Goal: Use online tool/utility

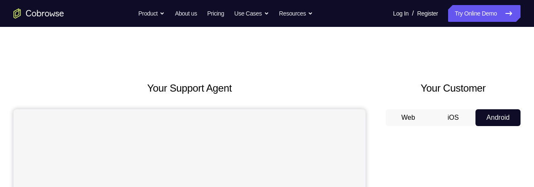
click at [284, 88] on h2 "Your Support Agent" at bounding box center [189, 88] width 352 height 15
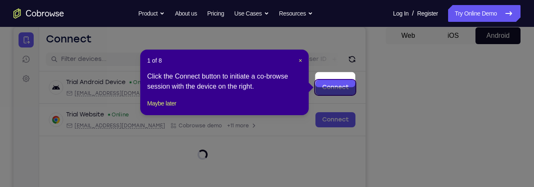
scroll to position [80, 0]
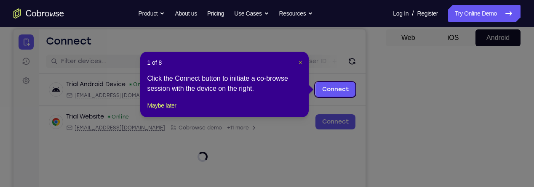
click at [299, 64] on span "×" at bounding box center [300, 62] width 3 height 7
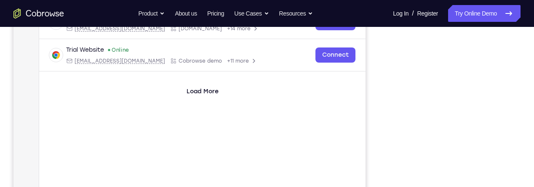
scroll to position [124, 0]
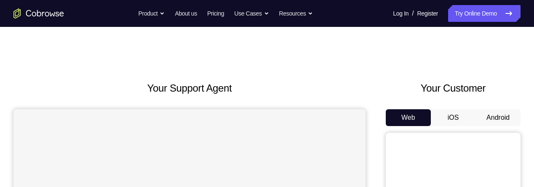
click at [499, 119] on button "Android" at bounding box center [498, 118] width 45 height 17
click at [509, 120] on button "Android" at bounding box center [498, 118] width 45 height 17
click at [501, 122] on button "Android" at bounding box center [498, 118] width 45 height 17
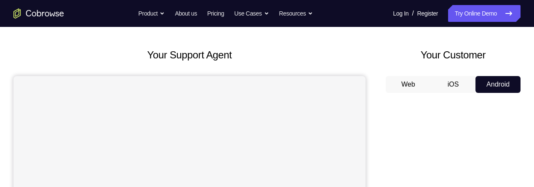
scroll to position [31, 0]
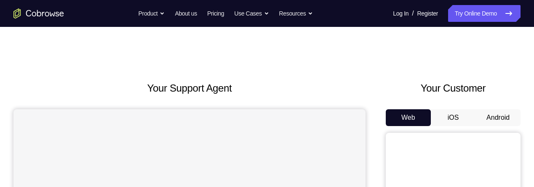
click at [492, 123] on button "Android" at bounding box center [498, 118] width 45 height 17
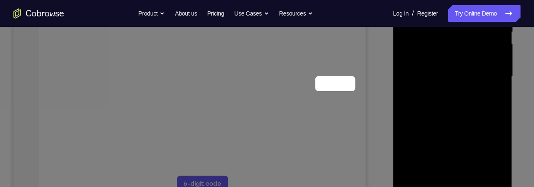
scroll to position [86, 0]
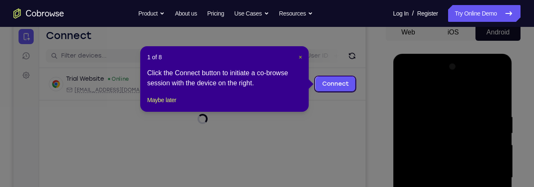
click at [300, 58] on span "×" at bounding box center [300, 57] width 3 height 7
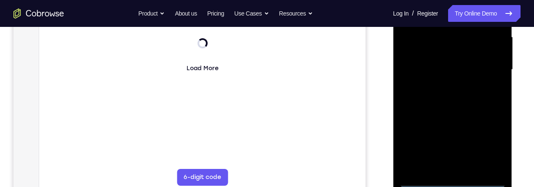
scroll to position [225, 0]
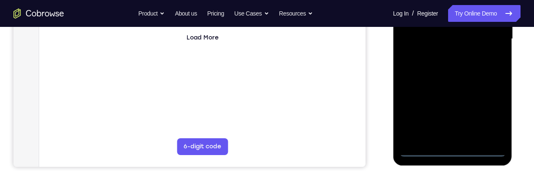
click at [456, 154] on div at bounding box center [452, 39] width 106 height 236
click at [489, 116] on div at bounding box center [452, 39] width 106 height 236
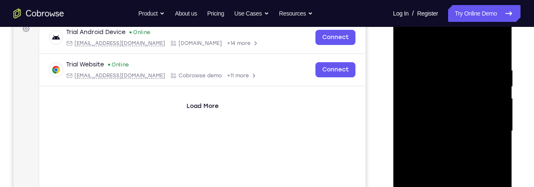
scroll to position [124, 0]
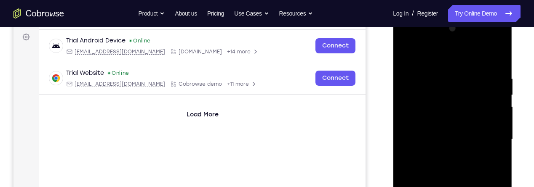
click at [458, 56] on div at bounding box center [452, 140] width 106 height 236
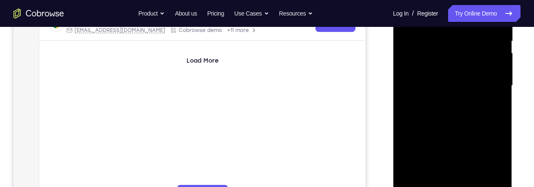
scroll to position [133, 0]
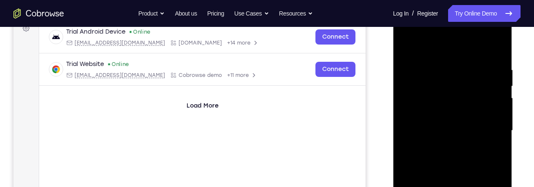
click at [491, 128] on div at bounding box center [452, 131] width 106 height 236
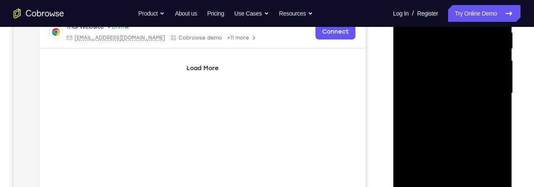
scroll to position [172, 0]
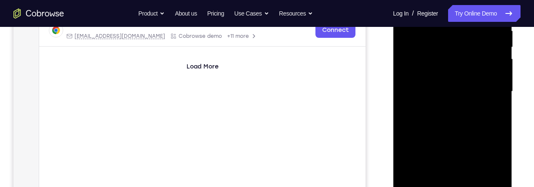
click at [448, 108] on div at bounding box center [452, 92] width 106 height 236
click at [467, 85] on div at bounding box center [452, 92] width 106 height 236
click at [434, 77] on div at bounding box center [452, 92] width 106 height 236
click at [467, 91] on div at bounding box center [452, 92] width 106 height 236
click at [469, 121] on div at bounding box center [452, 92] width 106 height 236
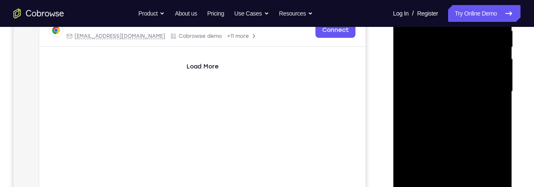
click at [467, 119] on div at bounding box center [452, 92] width 106 height 236
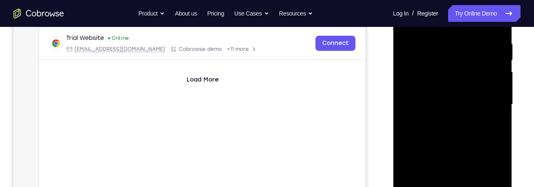
click at [476, 139] on div at bounding box center [452, 105] width 106 height 236
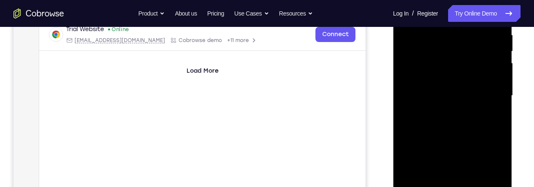
scroll to position [167, 0]
